Goal: Transaction & Acquisition: Obtain resource

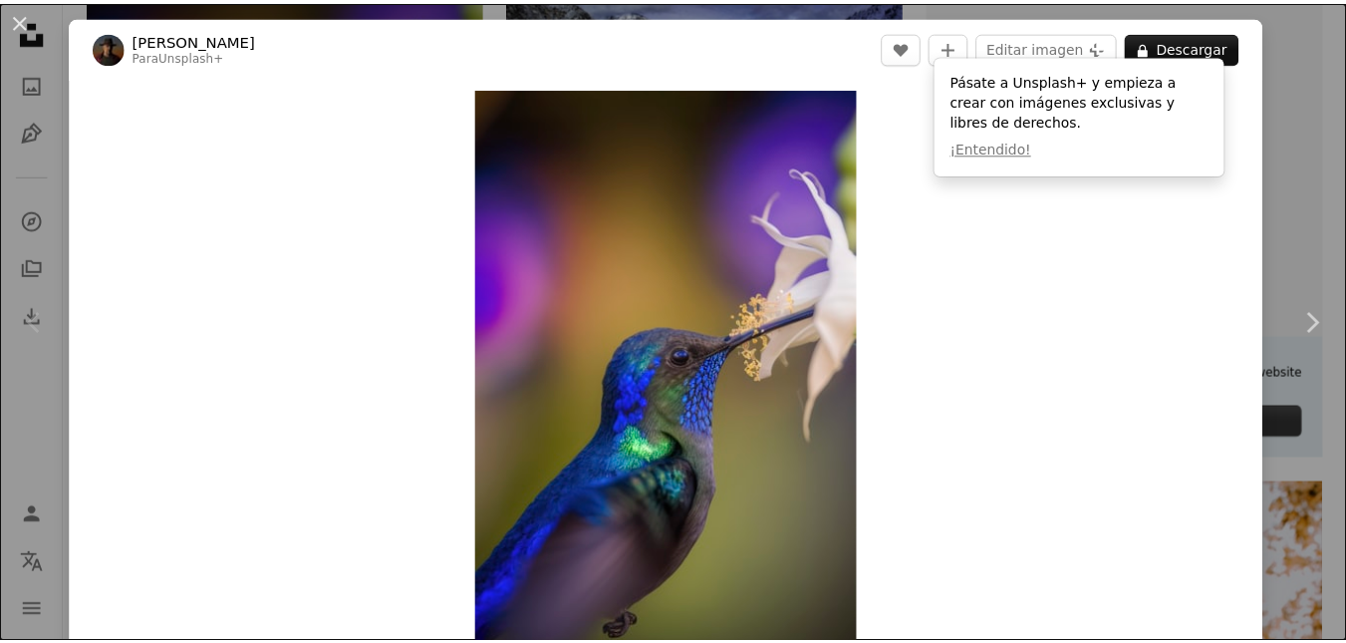
scroll to position [199, 0]
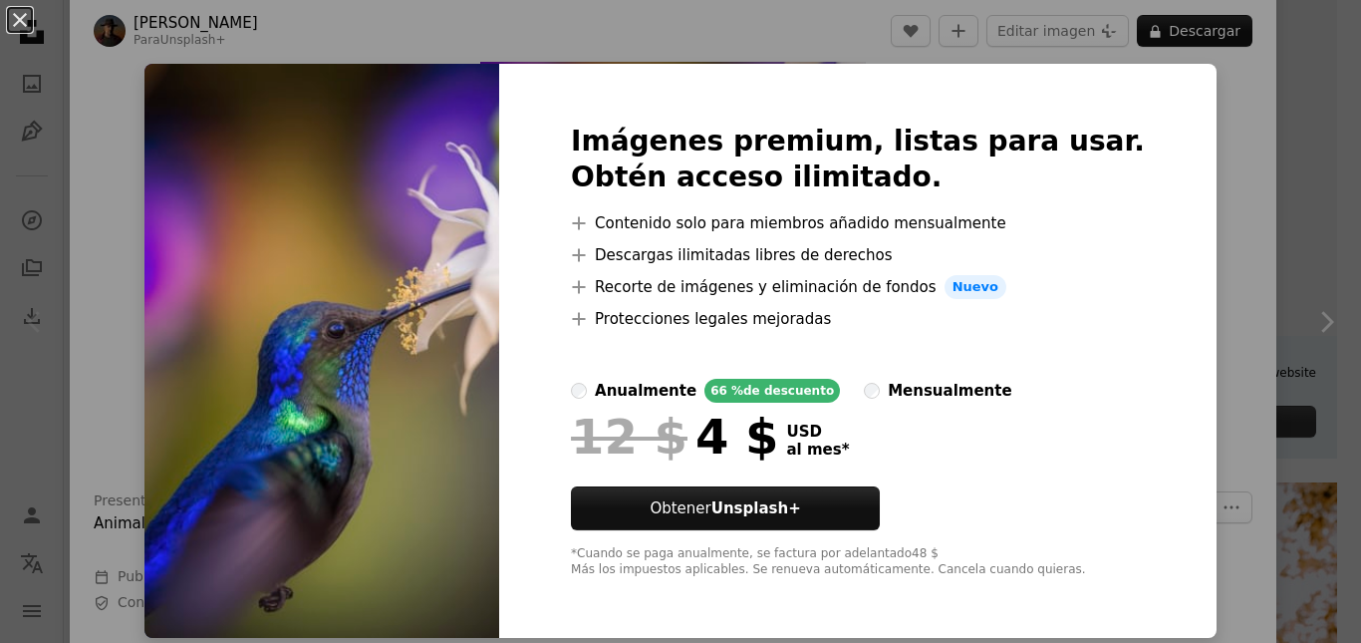
click at [893, 287] on li "A plus sign Recorte de imágenes y eliminación de fondos Nuevo" at bounding box center [858, 287] width 574 height 24
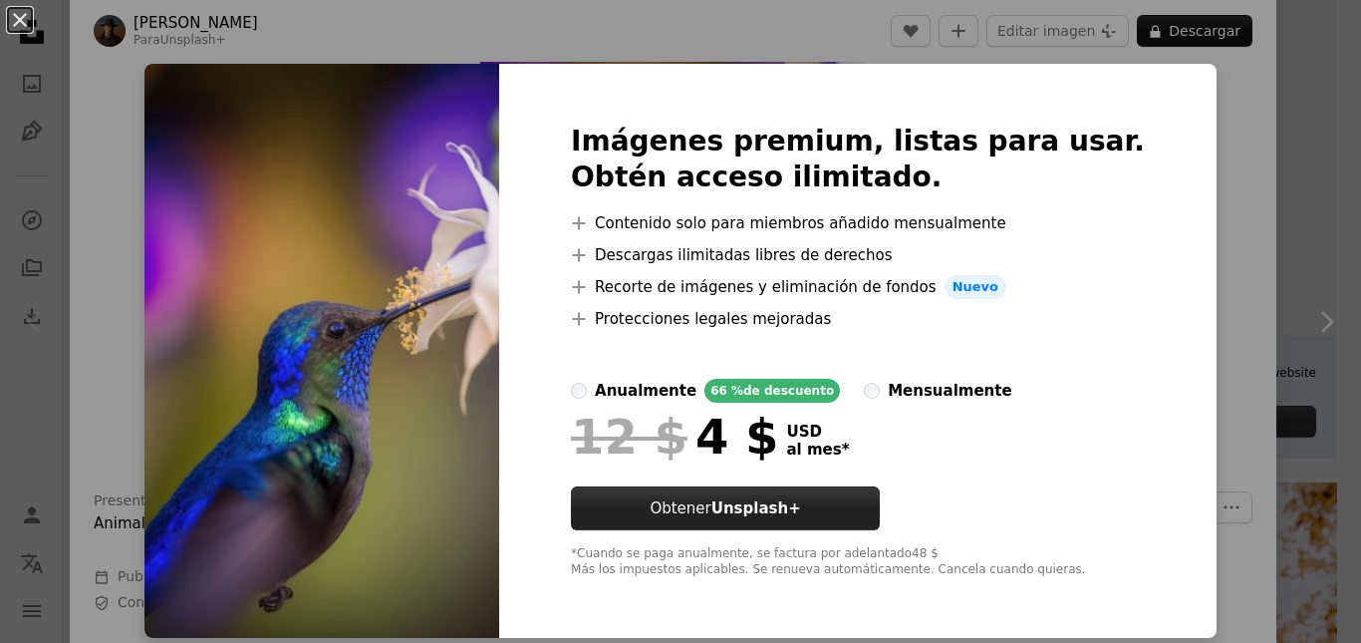
click at [769, 521] on button "Obtener Unsplash+" at bounding box center [725, 508] width 309 height 44
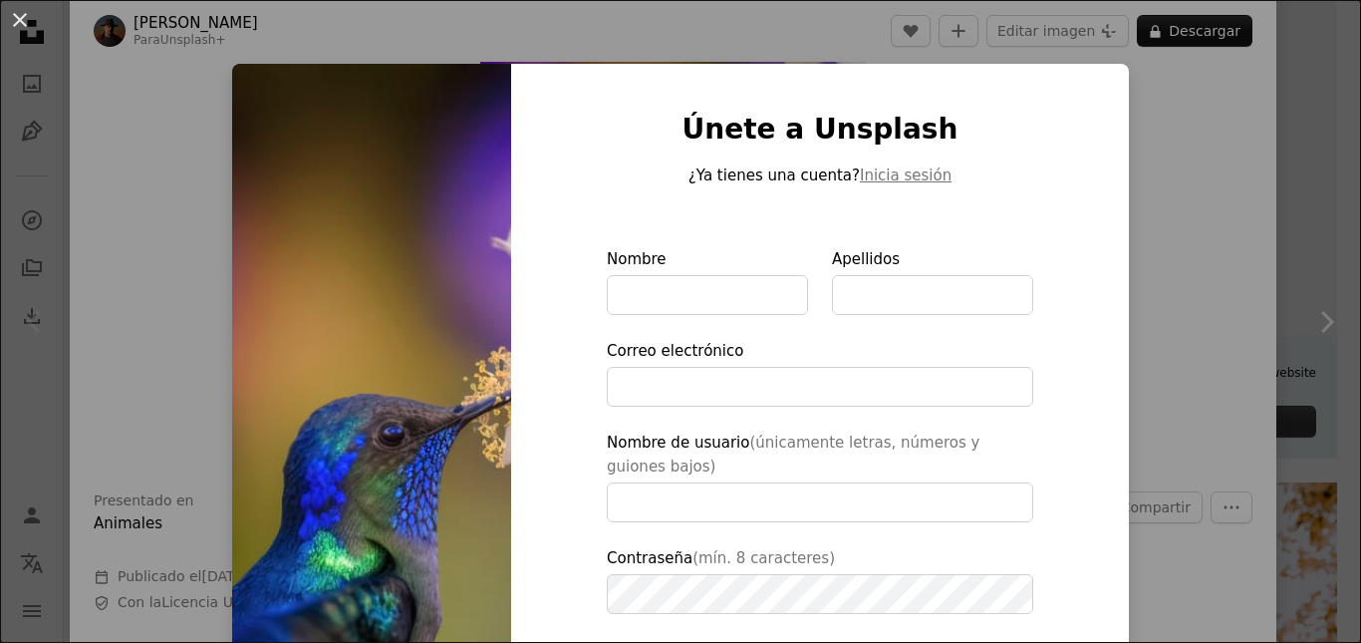
click at [1173, 126] on div "An X shape Únete a Unsplash ¿Ya tienes una cuenta? Inicia sesión Nombre Apellid…" at bounding box center [680, 321] width 1361 height 643
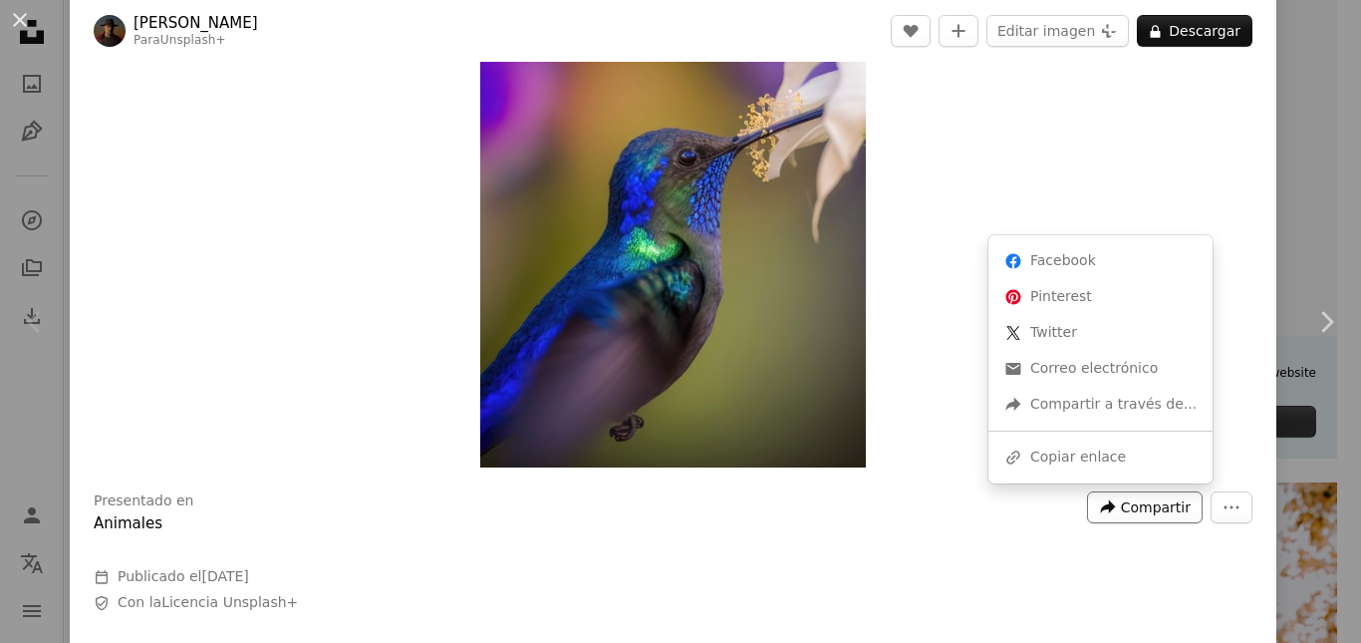
click at [1110, 507] on button "A forward-right arrow Compartir" at bounding box center [1145, 507] width 116 height 32
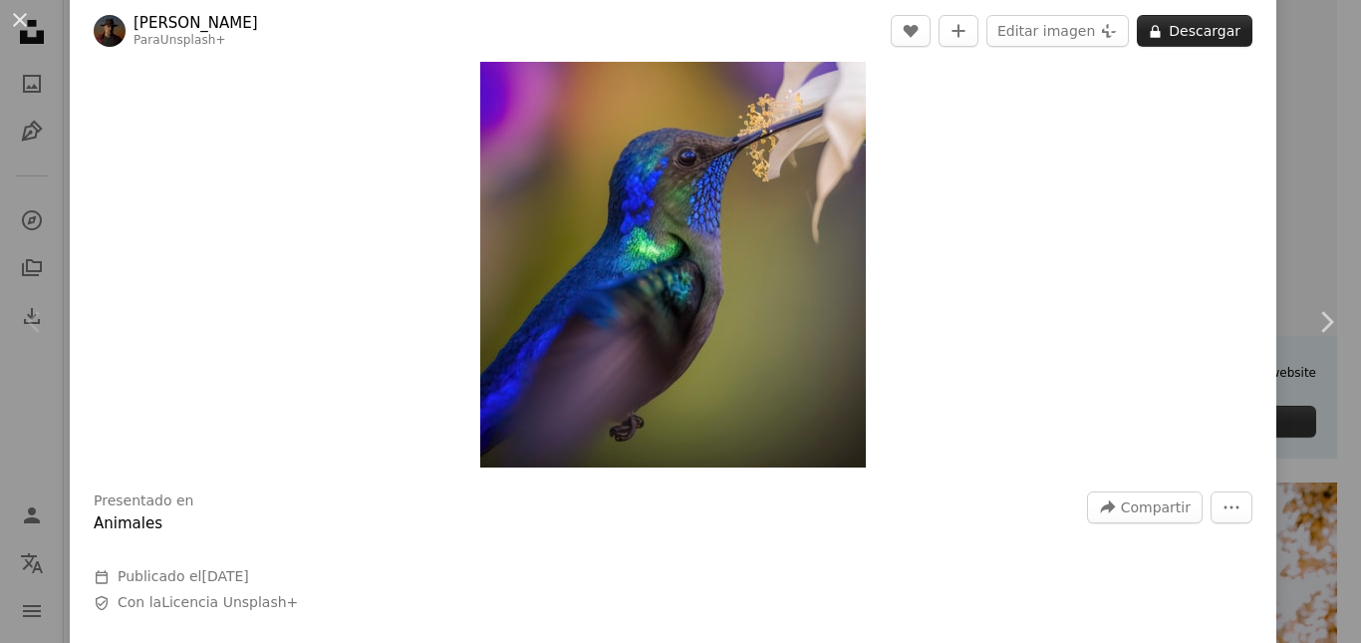
click at [1177, 35] on button "A lock Descargar" at bounding box center [1195, 31] width 116 height 32
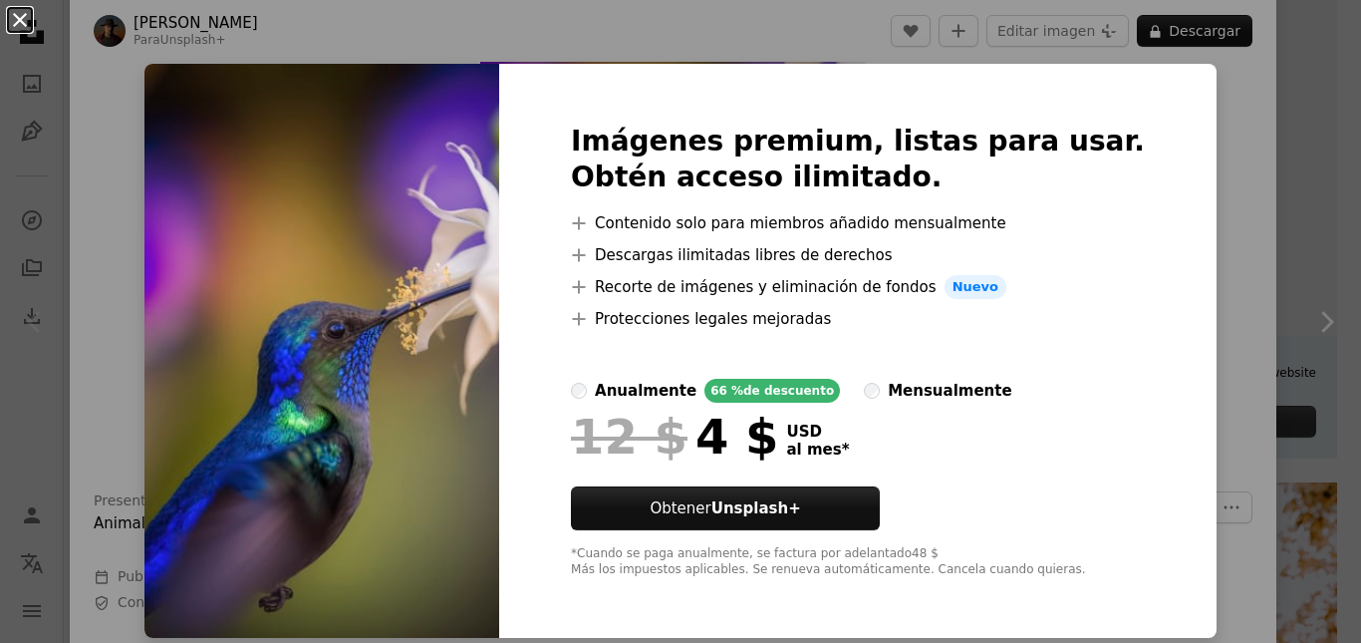
click at [24, 19] on button "An X shape" at bounding box center [20, 20] width 24 height 24
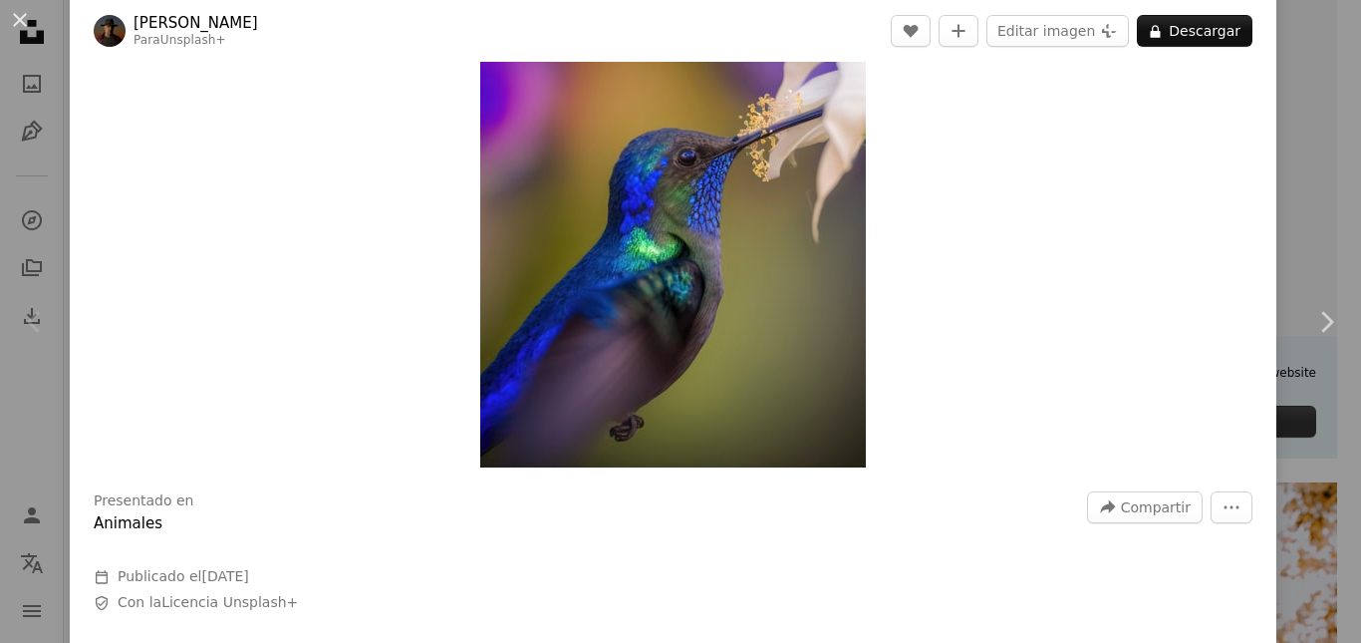
click at [24, 19] on button "An X shape" at bounding box center [20, 20] width 24 height 24
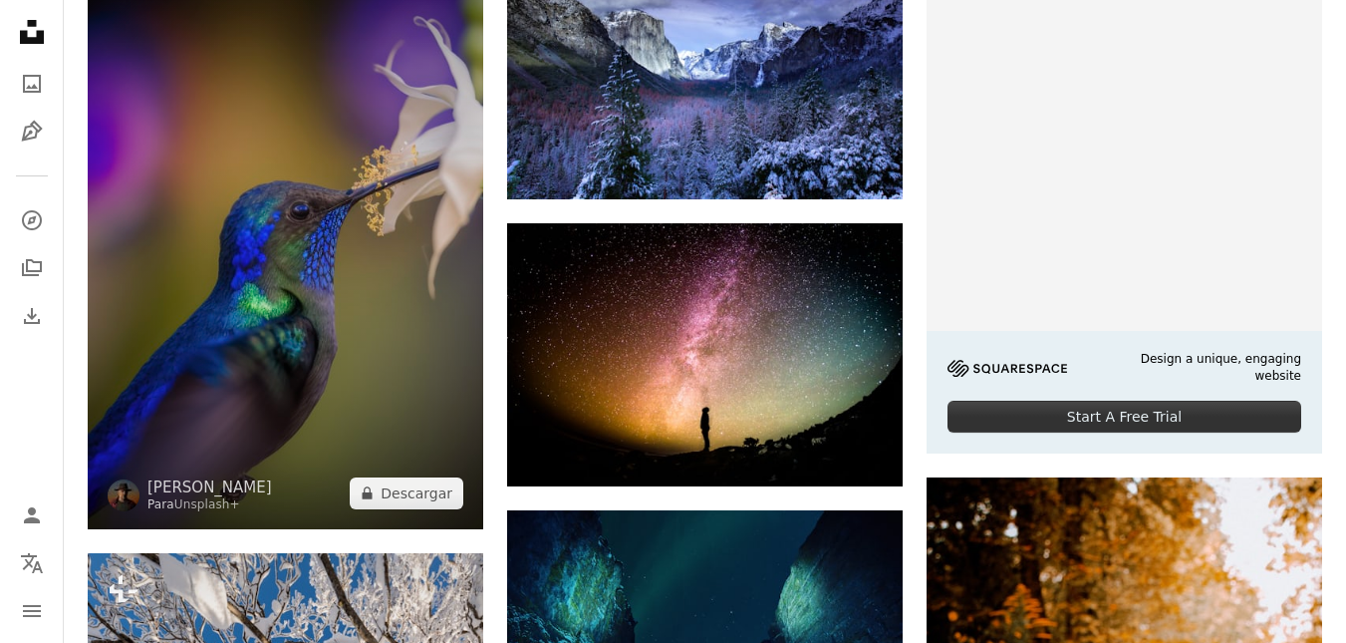
click at [91, 4] on img at bounding box center [286, 232] width 396 height 594
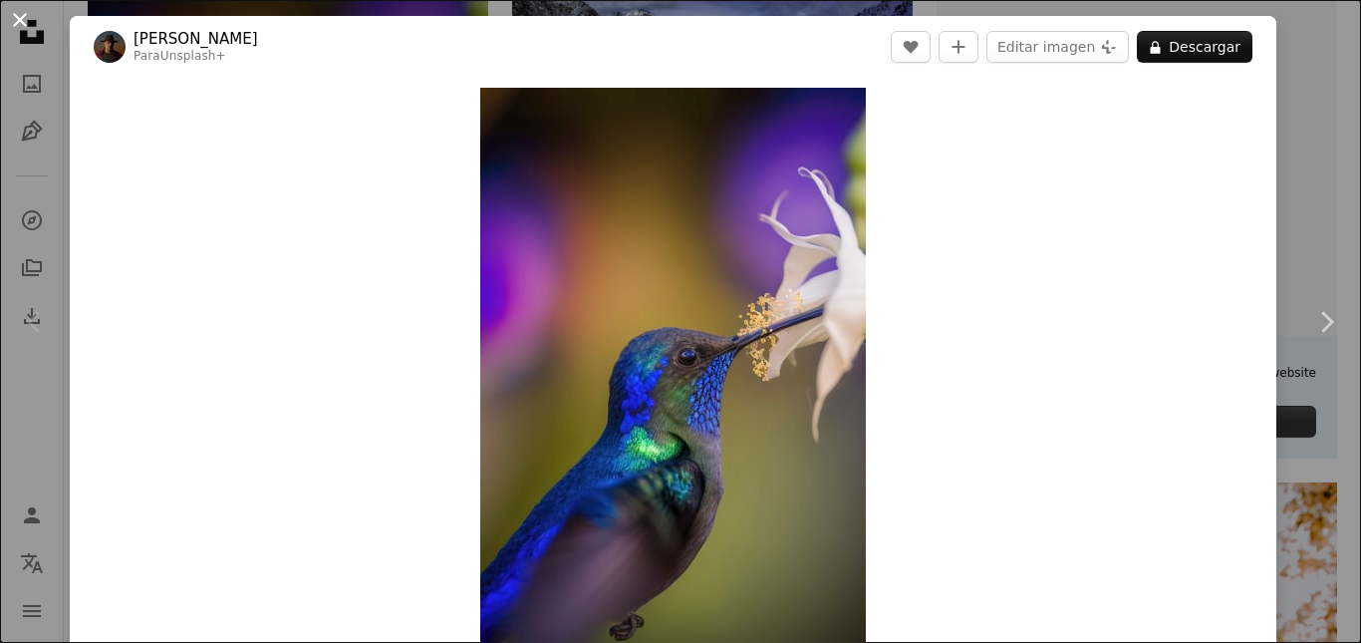
click at [21, 17] on button "An X shape" at bounding box center [20, 20] width 24 height 24
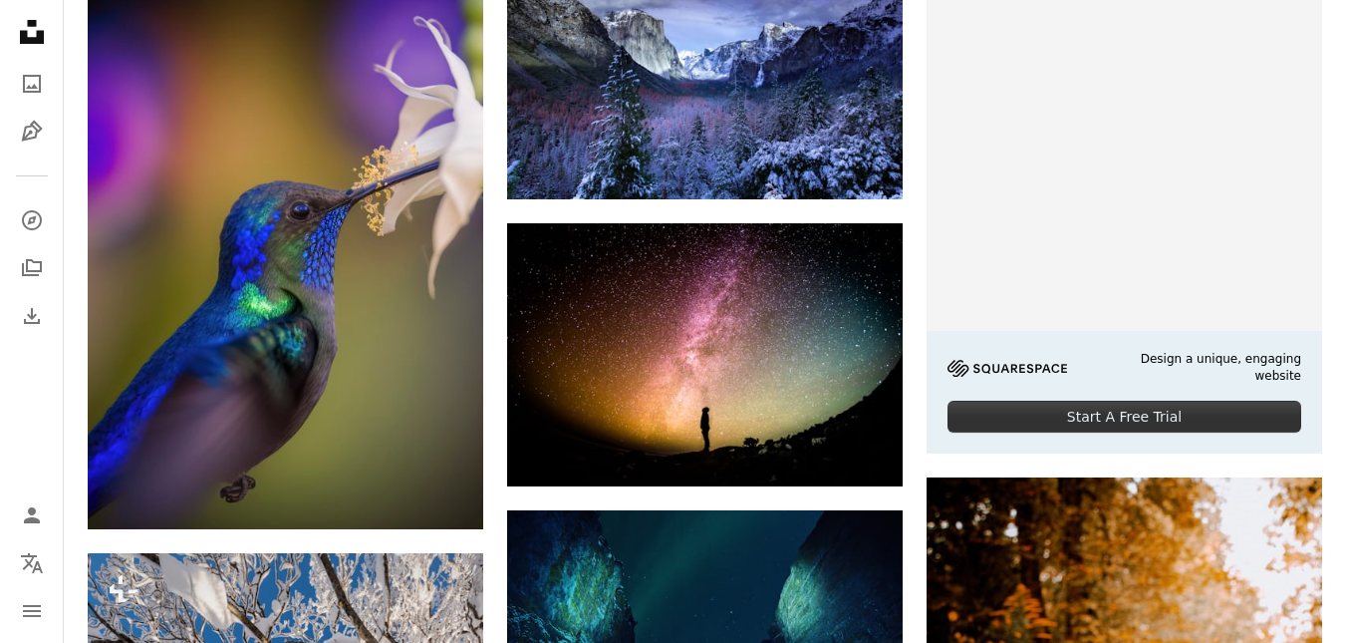
click at [21, 17] on icon "Unsplash logo Página de inicio de Unsplash" at bounding box center [32, 32] width 40 height 40
